Goal: Task Accomplishment & Management: Manage account settings

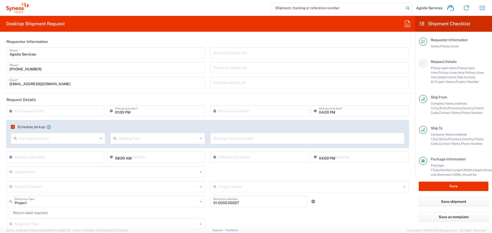
scroll to position [627, 0]
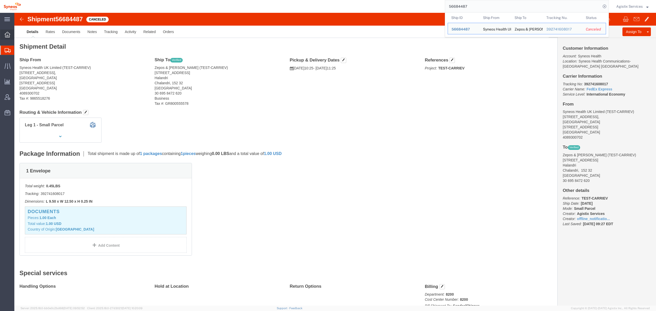
click at [10, 37] on icon at bounding box center [8, 35] width 6 height 6
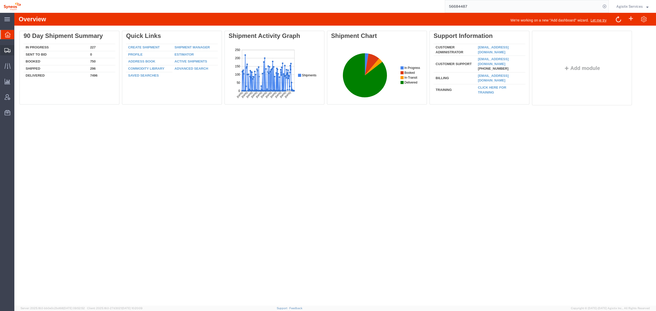
click at [0, 0] on span "Shipment Manager" at bounding box center [0, 0] width 0 height 0
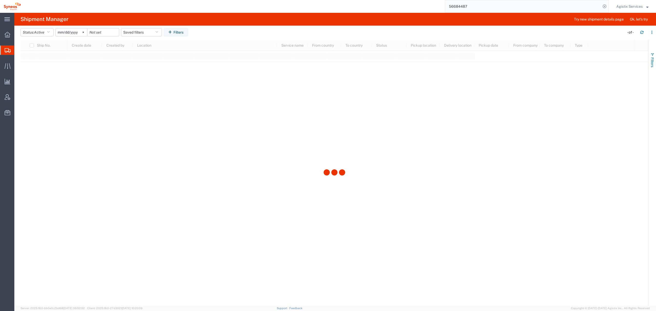
click at [654, 55] on span "button" at bounding box center [652, 55] width 4 height 4
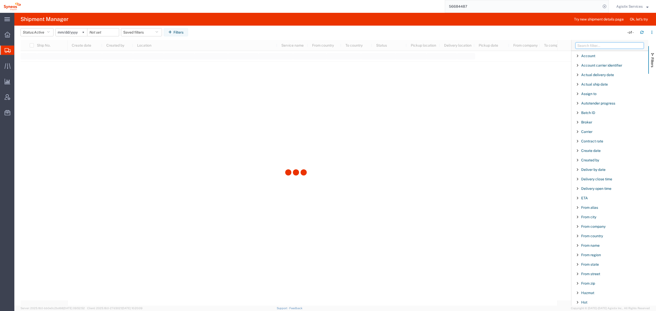
click at [585, 45] on input "Filter Columns Input" at bounding box center [609, 46] width 68 height 6
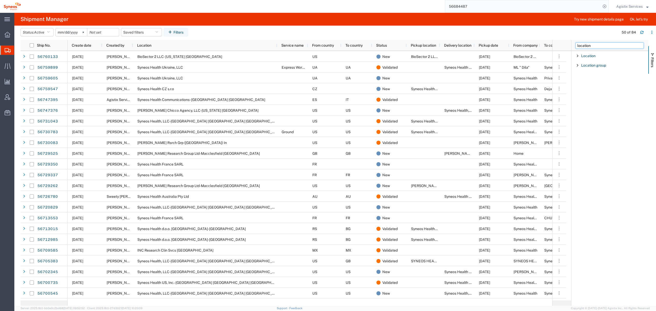
type input "location"
click at [578, 58] on div "Location" at bounding box center [609, 55] width 77 height 9
click at [589, 83] on input "Filter List 2 Filters" at bounding box center [611, 82] width 67 height 8
type input "serb"
click at [583, 92] on label "Syneos Health d.o.o. [GEOGRAPHIC_DATA]-[GEOGRAPHIC_DATA]" at bounding box center [611, 98] width 67 height 16
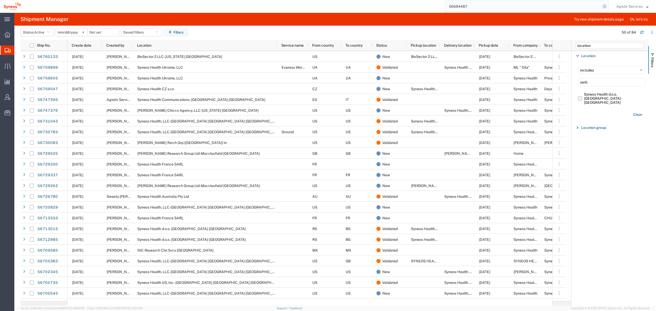
click at [0, 0] on input "Syneos Health d.o.o. [GEOGRAPHIC_DATA]-[GEOGRAPHIC_DATA]" at bounding box center [0, 0] width 0 height 0
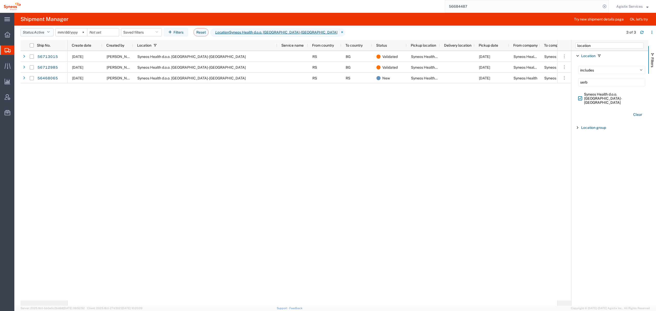
click at [48, 31] on button "Status: Active" at bounding box center [36, 32] width 33 height 8
click at [46, 61] on span "All" at bounding box center [51, 59] width 60 height 8
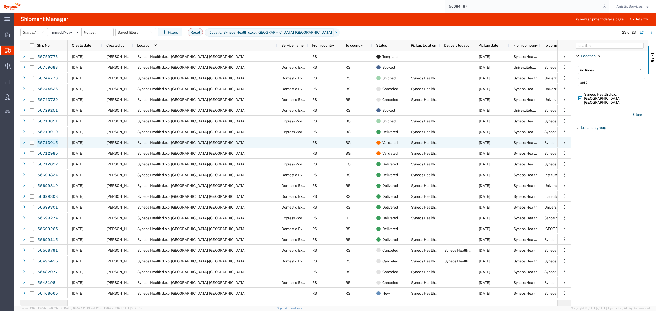
click at [46, 143] on link "56713015" at bounding box center [47, 143] width 21 height 8
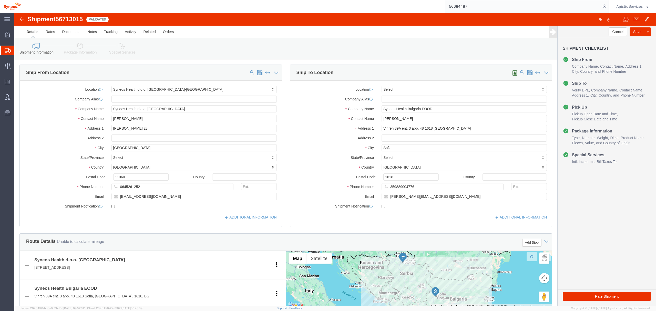
select select "63774"
select select
click link "Clone Shipment"
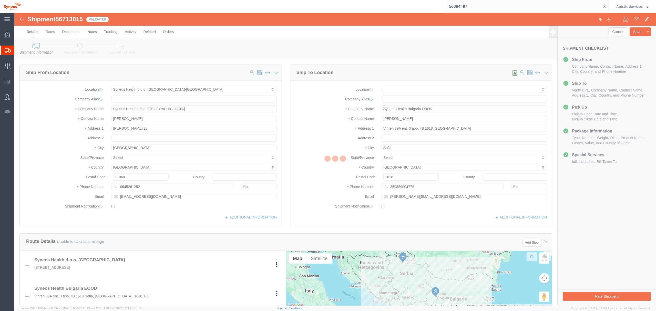
select select "63774"
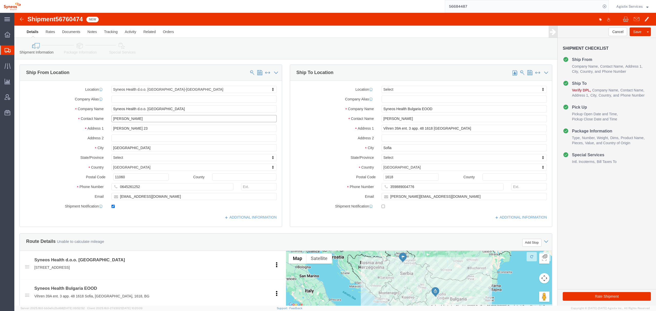
drag, startPoint x: 129, startPoint y: 106, endPoint x: 62, endPoint y: 104, distance: 67.4
click div "Contact Name [PERSON_NAME]"
type input "TEST-CARRIEV"
drag, startPoint x: 167, startPoint y: 184, endPoint x: 51, endPoint y: 176, distance: 116.8
click div "Location Syneos Health d.o.o. [GEOGRAPHIC_DATA]-[GEOGRAPHIC_DATA] Select My Pro…"
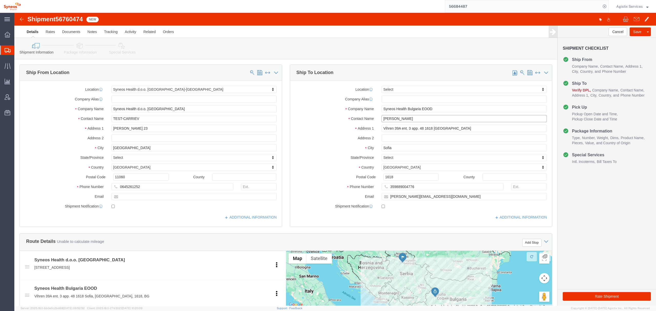
checkbox input "false"
drag, startPoint x: 404, startPoint y: 103, endPoint x: 284, endPoint y: 102, distance: 120.4
click div "Contact Name [PERSON_NAME]"
type input "TEST-CARRIEV"
drag, startPoint x: 346, startPoint y: 181, endPoint x: 265, endPoint y: 180, distance: 81.2
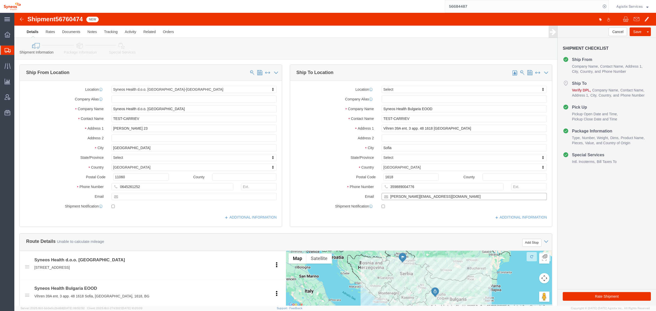
click div "Email [EMAIL_ADDRESS][DOMAIN_NAME]"
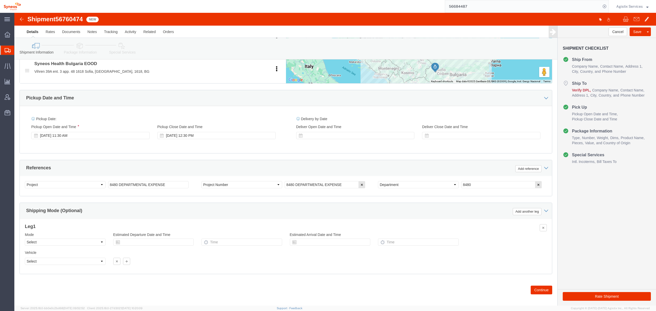
scroll to position [231, 0]
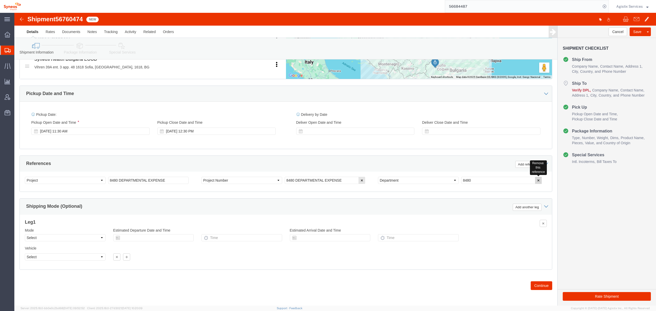
click icon "button"
drag, startPoint x: 345, startPoint y: 166, endPoint x: 307, endPoint y: 169, distance: 37.7
click icon "button"
drag, startPoint x: 109, startPoint y: 165, endPoint x: 77, endPoint y: 159, distance: 32.3
click div "Select Account Type Activity ID Airline Appointment Number ASN Batch Request # …"
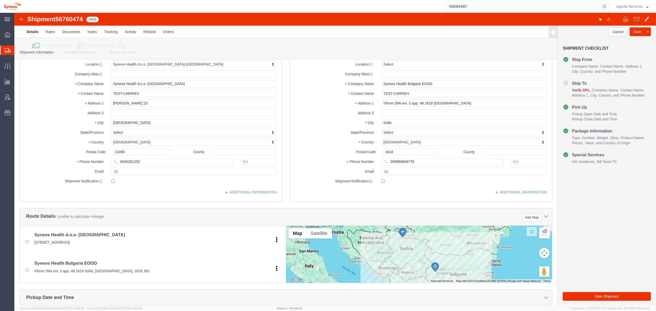
scroll to position [0, 0]
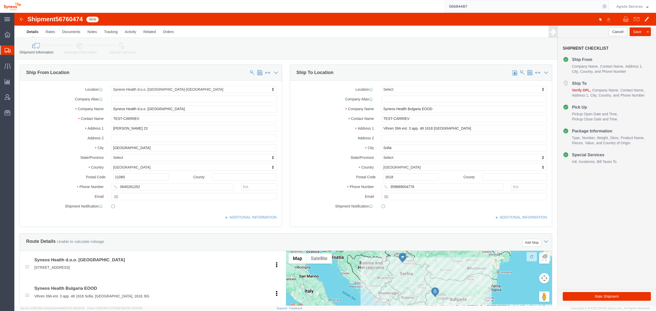
type input "TEST-CARRIEV"
click link "Package Information"
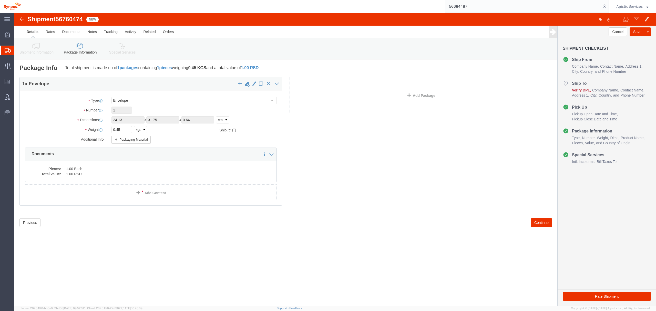
click icon
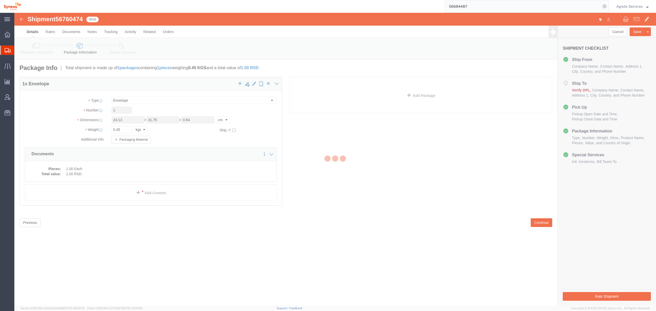
select select
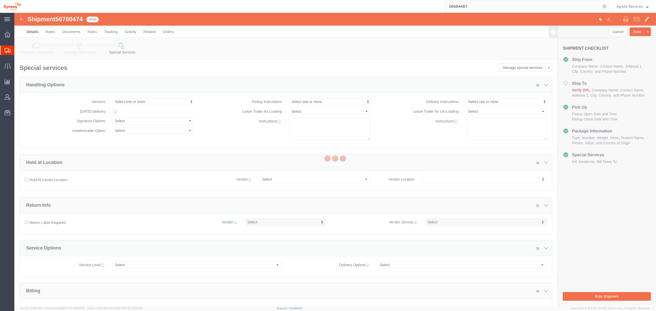
select select "DEPARTMENT"
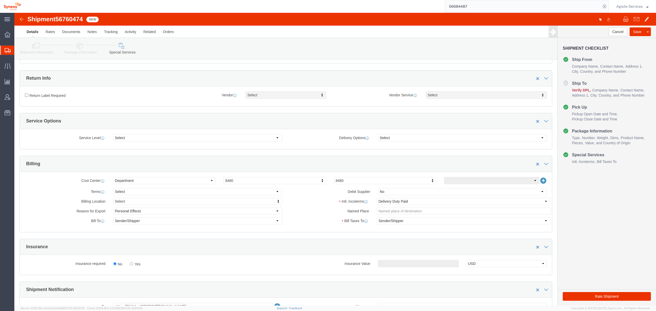
scroll to position [137, 0]
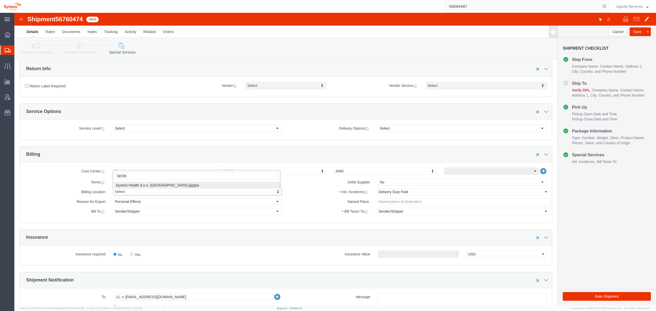
type input "SERB"
select "63774"
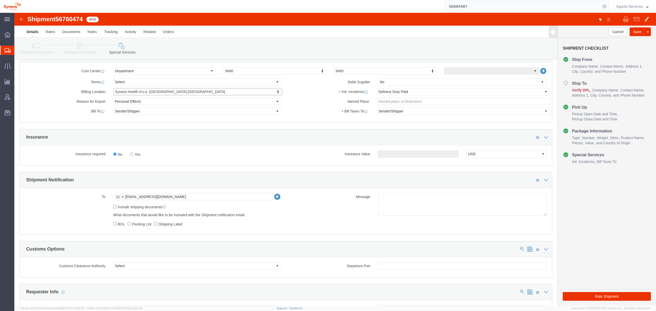
scroll to position [239, 0]
click link
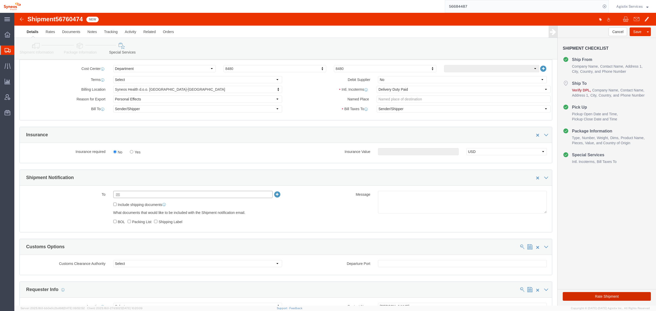
type input "Enter Email Address"
click button "Rate Shipment"
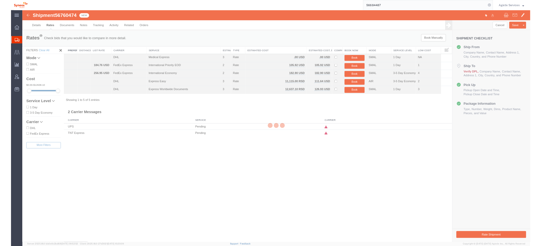
scroll to position [0, 0]
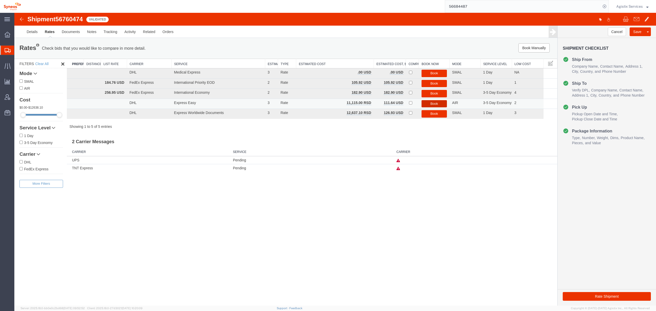
click at [435, 101] on button "Book" at bounding box center [434, 103] width 26 height 7
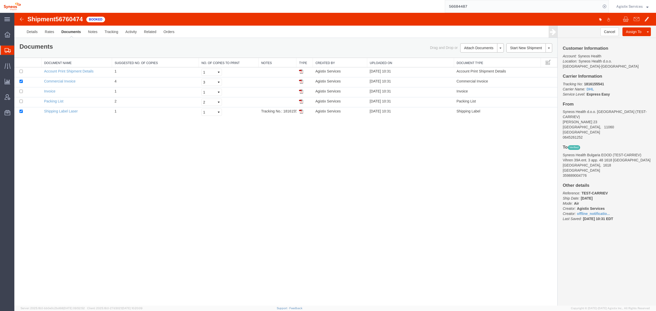
click at [68, 19] on span "56760474" at bounding box center [68, 19] width 27 height 7
click at [68, 20] on span "56760474" at bounding box center [68, 19] width 27 height 7
copy span "56760474"
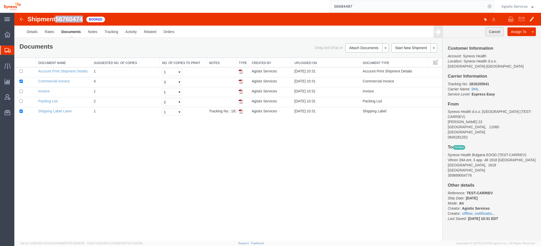
click at [490, 30] on button "Cancel" at bounding box center [494, 31] width 18 height 9
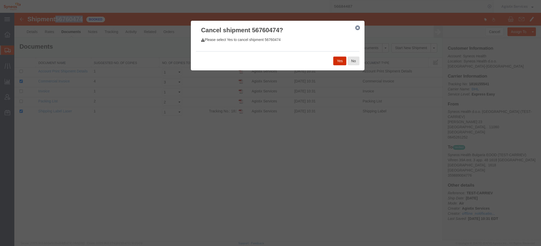
click at [335, 61] on button "Yes" at bounding box center [339, 61] width 13 height 9
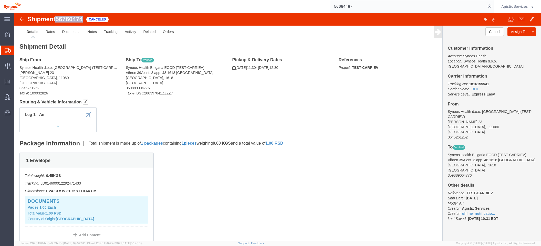
click img
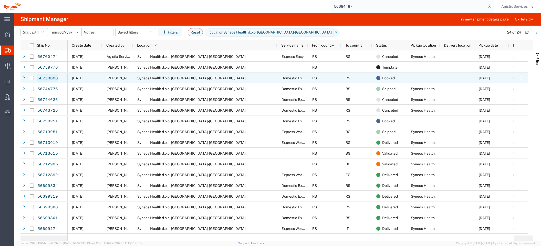
click at [45, 79] on link "56759688" at bounding box center [47, 78] width 21 height 8
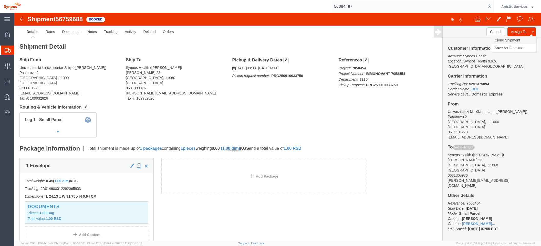
click link "Clone Shipment"
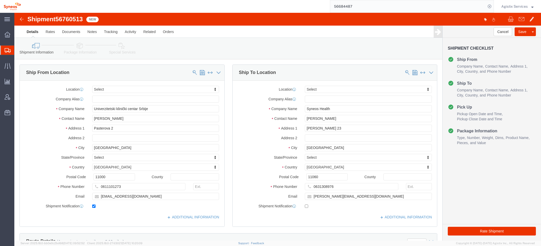
select select
drag, startPoint x: 86, startPoint y: 106, endPoint x: 42, endPoint y: 103, distance: 44.2
click div "Contact Name [PERSON_NAME]"
type input "t"
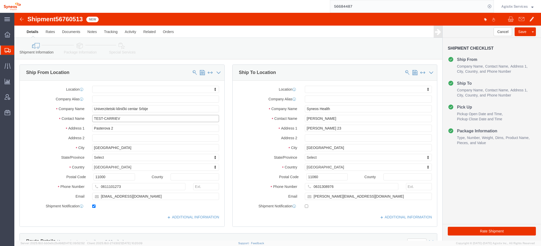
type input "TEST-CARRIEV"
drag, startPoint x: 117, startPoint y: 184, endPoint x: 29, endPoint y: 178, distance: 87.9
click div "Location My Profile Location [PERSON_NAME] LLC-[GEOGRAPHIC_DATA] [GEOGRAPHIC_DA…"
click input "checkbox"
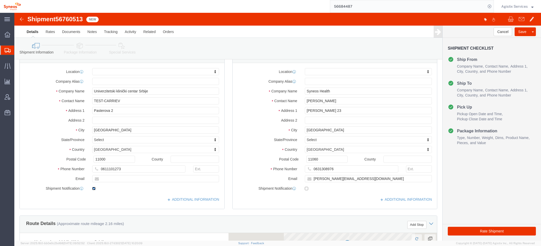
scroll to position [34, 0]
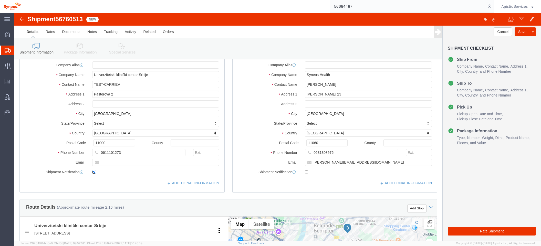
click input "checkbox"
checkbox input "false"
click link "ADDITIONAL INFORMATION"
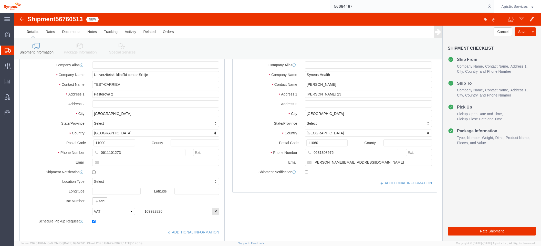
click div
click input "checkbox"
checkbox input "false"
drag, startPoint x: 327, startPoint y: 70, endPoint x: 217, endPoint y: 87, distance: 112.0
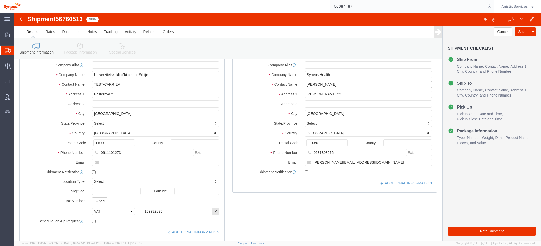
click div "Location My Profile Location [PERSON_NAME] LLC-[GEOGRAPHIC_DATA] [GEOGRAPHIC_DA…"
type input "TEST-CARRIEV"
click div "[PERSON_NAME][EMAIL_ADDRESS][DOMAIN_NAME]"
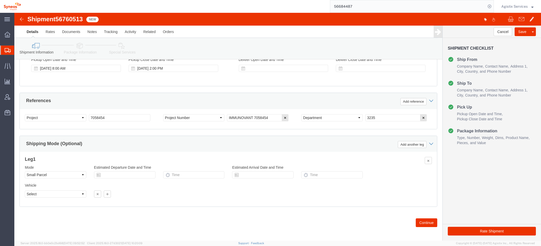
scroll to position [345, 0]
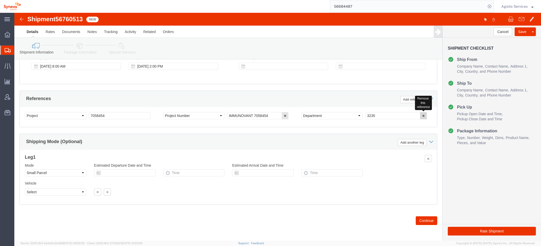
click button "button"
click icon "button"
drag, startPoint x: 96, startPoint y: 100, endPoint x: 22, endPoint y: 100, distance: 74.3
click div "Select Account Type Activity ID Airline Appointment Number ASN Batch Request # …"
type input "TEST-CARRIEV"
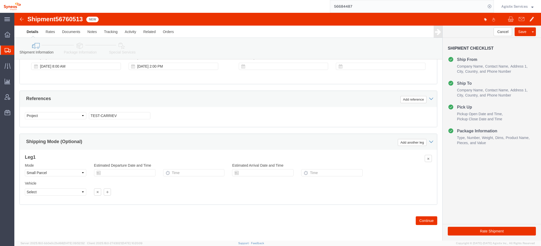
click icon
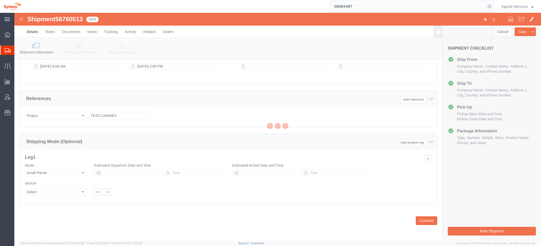
select select
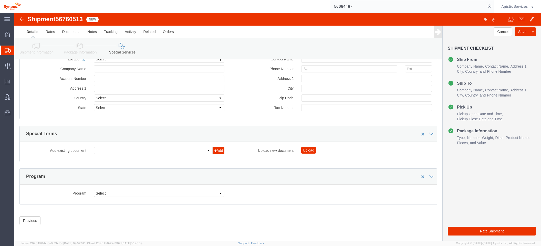
select select "DEPARTMENT"
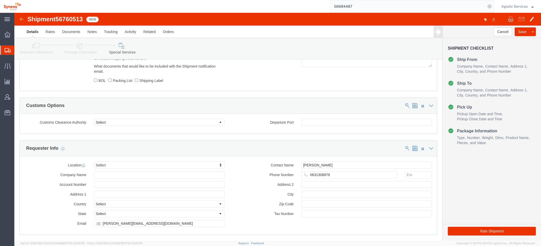
scroll to position [289, 0]
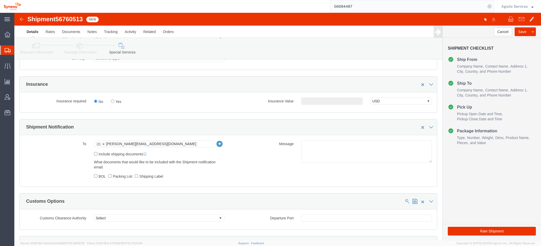
drag, startPoint x: 88, startPoint y: 133, endPoint x: 91, endPoint y: 127, distance: 7.4
click link
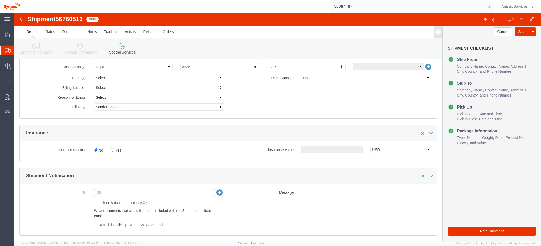
scroll to position [221, 0]
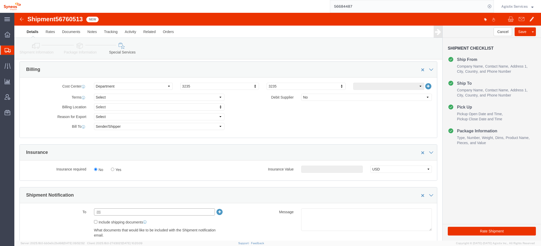
type input "Enter Email Address"
type input "SERB"
select "63774"
click button "Rate Shipment"
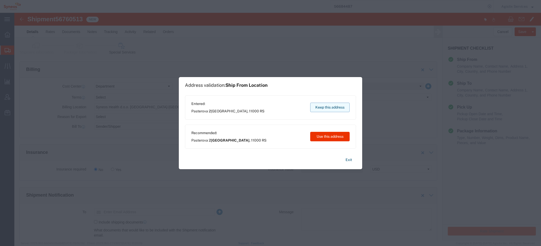
click at [324, 103] on button "Keep this address" at bounding box center [329, 107] width 39 height 9
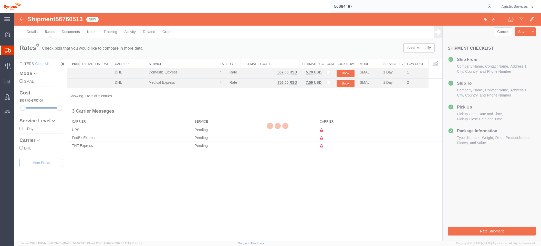
scroll to position [0, 0]
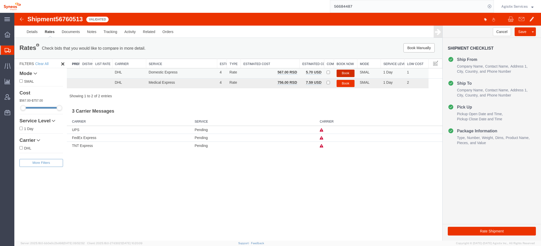
click at [348, 74] on button "Book" at bounding box center [346, 73] width 18 height 7
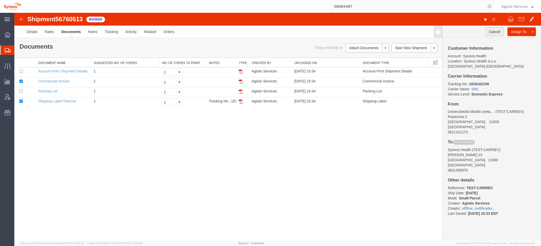
drag, startPoint x: 491, startPoint y: 32, endPoint x: 491, endPoint y: 29, distance: 3.1
click at [491, 32] on button "Cancel" at bounding box center [494, 31] width 18 height 9
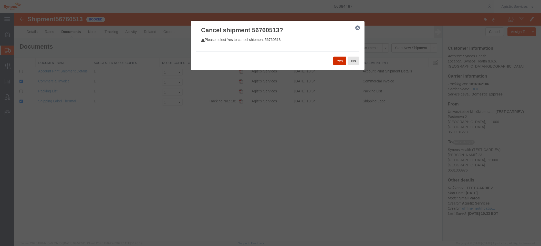
click at [336, 64] on button "Yes" at bounding box center [339, 61] width 13 height 9
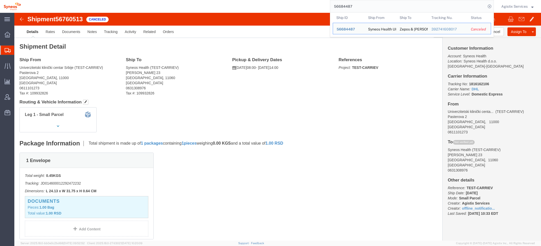
drag, startPoint x: 331, startPoint y: 8, endPoint x: 295, endPoint y: 8, distance: 35.9
click at [295, 8] on div "56684487 Ship ID Ship From Ship To Tracking Nu. Status Ship ID 56684487 Ship Fr…" at bounding box center [259, 6] width 470 height 13
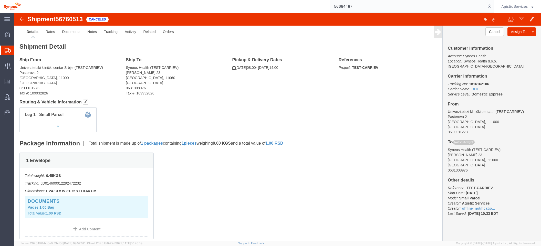
paste input "[PERSON_NAME][EMAIL_ADDRESS][PERSON_NAME][DOMAIN_NAME]"
drag, startPoint x: 411, startPoint y: 7, endPoint x: 289, endPoint y: 6, distance: 121.4
click at [290, 6] on div "[PERSON_NAME][EMAIL_ADDRESS][PERSON_NAME][DOMAIN_NAME]" at bounding box center [259, 6] width 470 height 13
paste input "56760250"
type input "56760250"
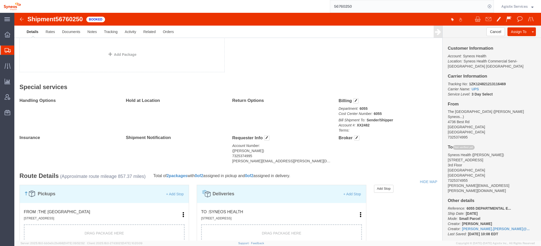
scroll to position [273, 0]
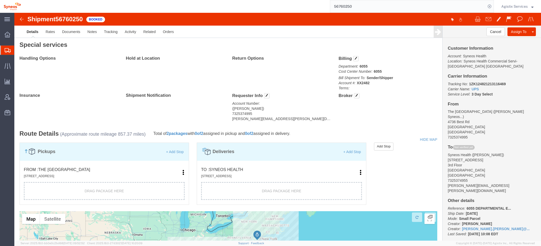
click link "Edit"
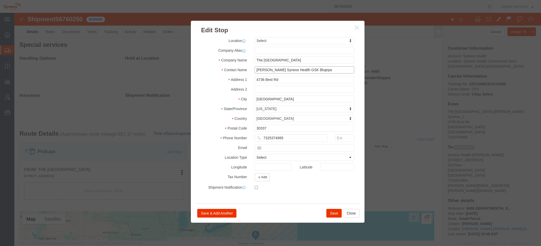
drag, startPoint x: 281, startPoint y: 58, endPoint x: 275, endPoint y: 58, distance: 6.2
click input "[PERSON_NAME] Syneos Health GSK Blujepa"
drag, startPoint x: 275, startPoint y: 59, endPoint x: 282, endPoint y: 59, distance: 6.9
click input "[PERSON_NAME] Syneos Health GSK Blujepa"
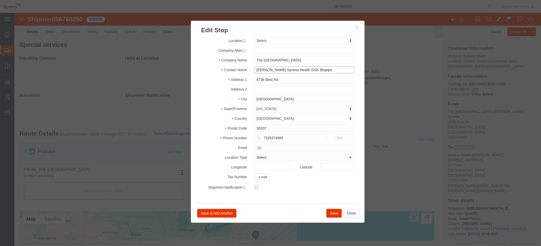
drag, startPoint x: 310, startPoint y: 57, endPoint x: 262, endPoint y: 56, distance: 48.2
click input "[PERSON_NAME] Syneos Health GSK Blujepa"
type input "[PERSON_NAME]"
click input "text"
paste input "Syneos Health GSK Blujepa"
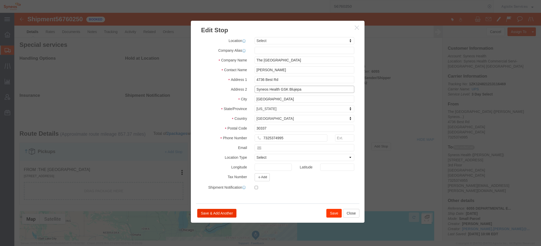
type input "Syneos Health GSK Blujepa"
click button "Save"
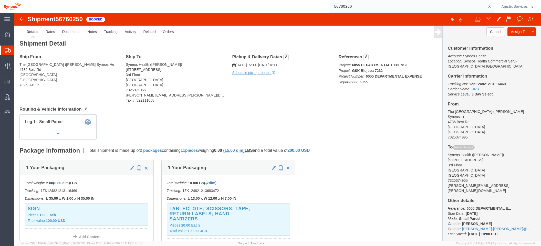
scroll to position [0, 0]
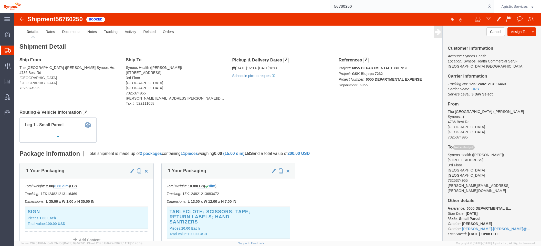
click link "Schedule pickup request"
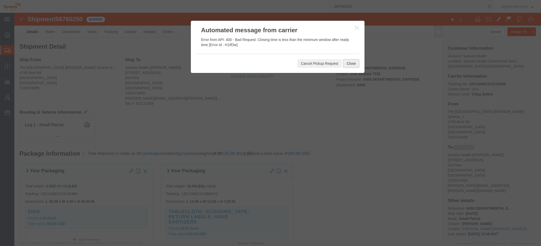
click button "Close"
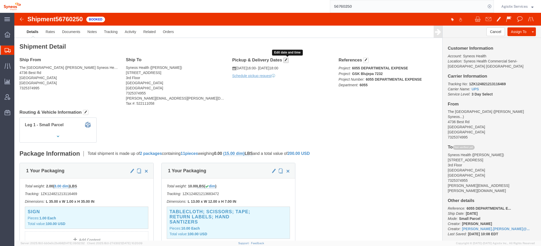
click button "button"
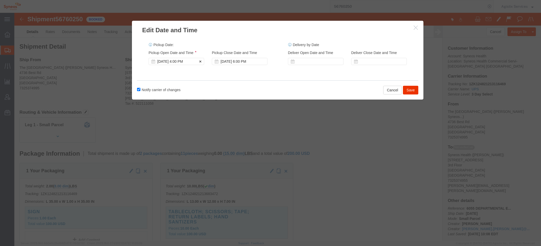
click div "[DATE] 4:00 PM"
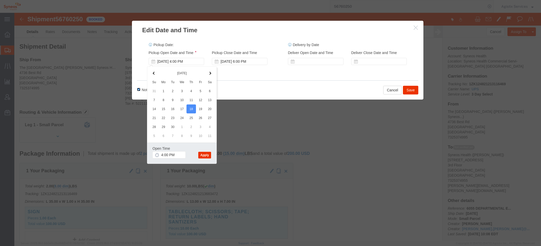
click input "Notify carrier of changes"
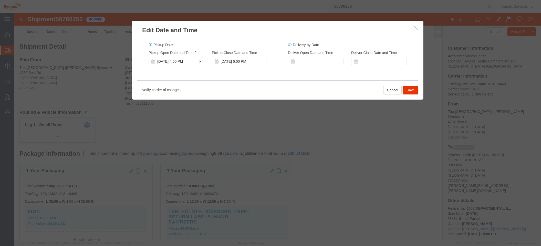
click div "[DATE] 4:00 PM"
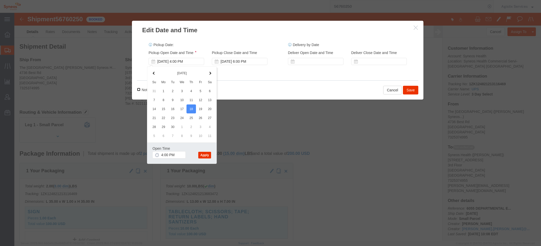
click input "Notify carrier of changes"
checkbox input "true"
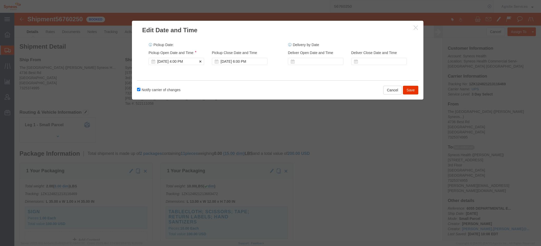
click div "[DATE] 4:00 PM"
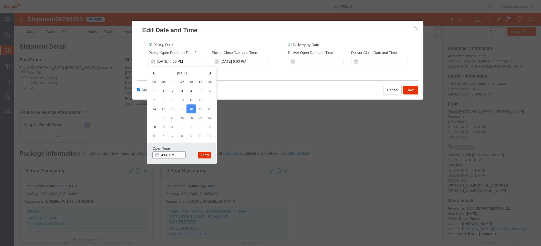
click input "4:00 PM"
click input "10:00 PM"
type input "10:00 a"
click button "Apply"
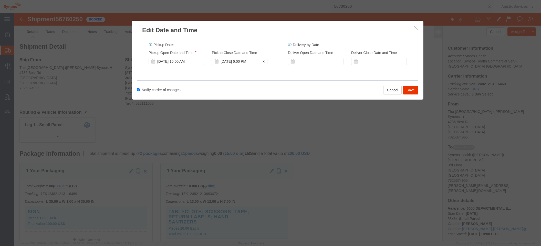
click div "[DATE] 6:00 PM"
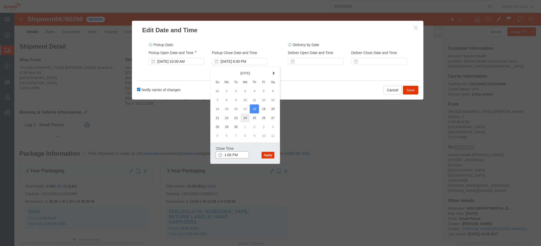
type input "16:00 PM"
click button "Apply"
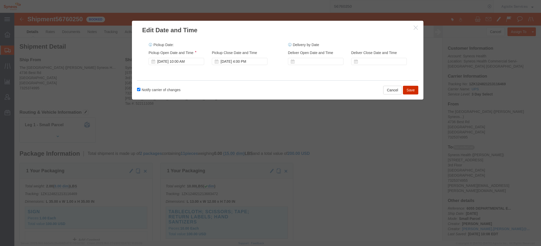
click button "Save"
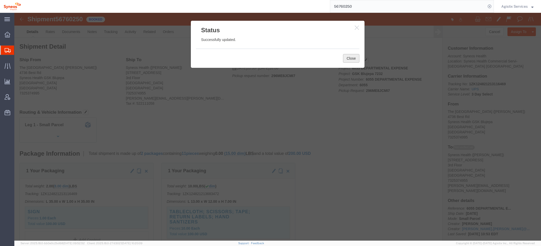
click button "Close"
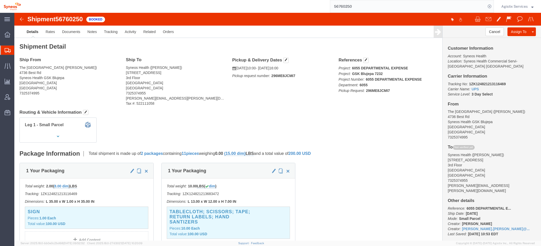
click b "296ME8JCMI7"
copy b "296ME8JCMI7"
